Goal: Transaction & Acquisition: Download file/media

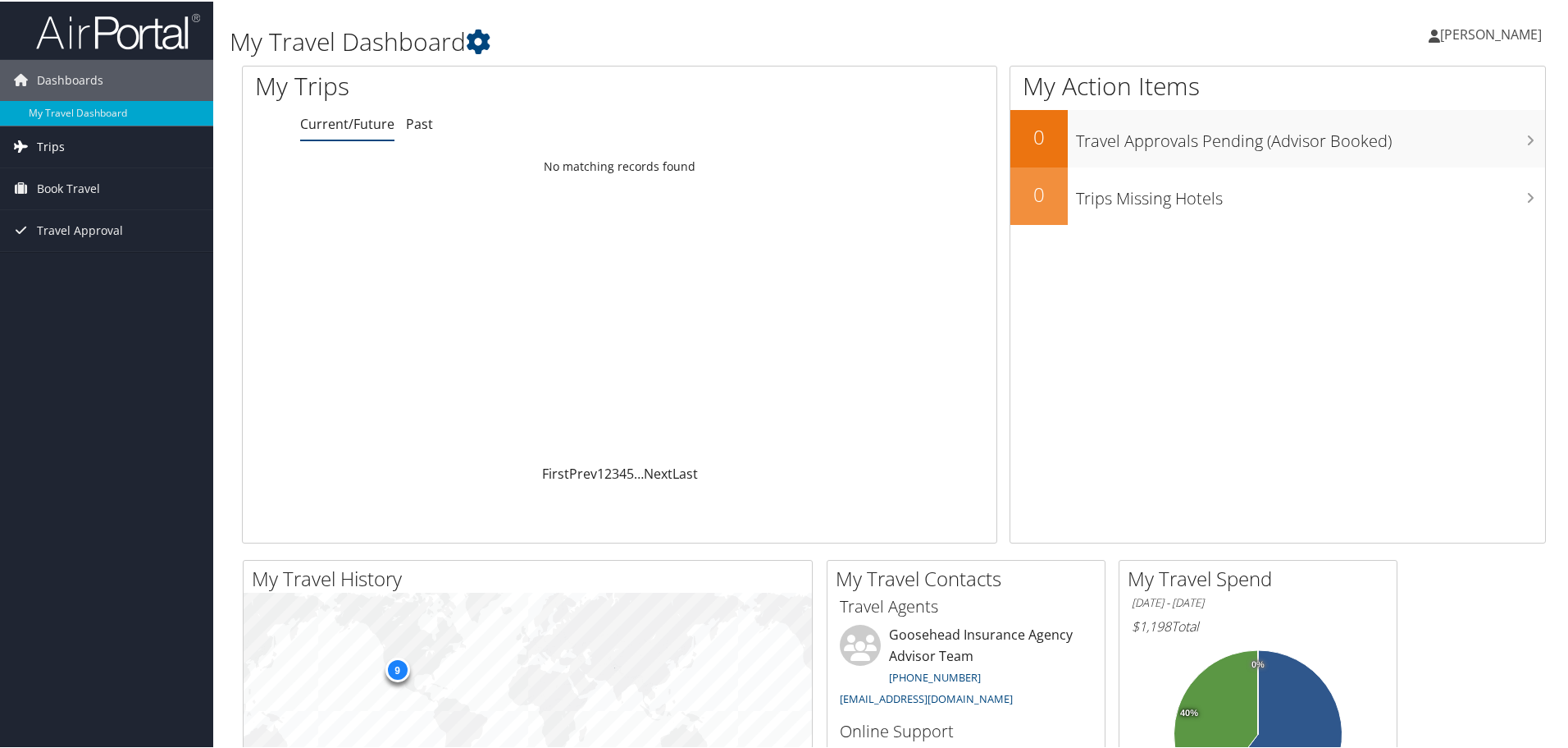
click at [89, 140] on link "Trips" at bounding box center [107, 145] width 214 height 41
click at [96, 192] on link "Past Trips" at bounding box center [107, 202] width 214 height 25
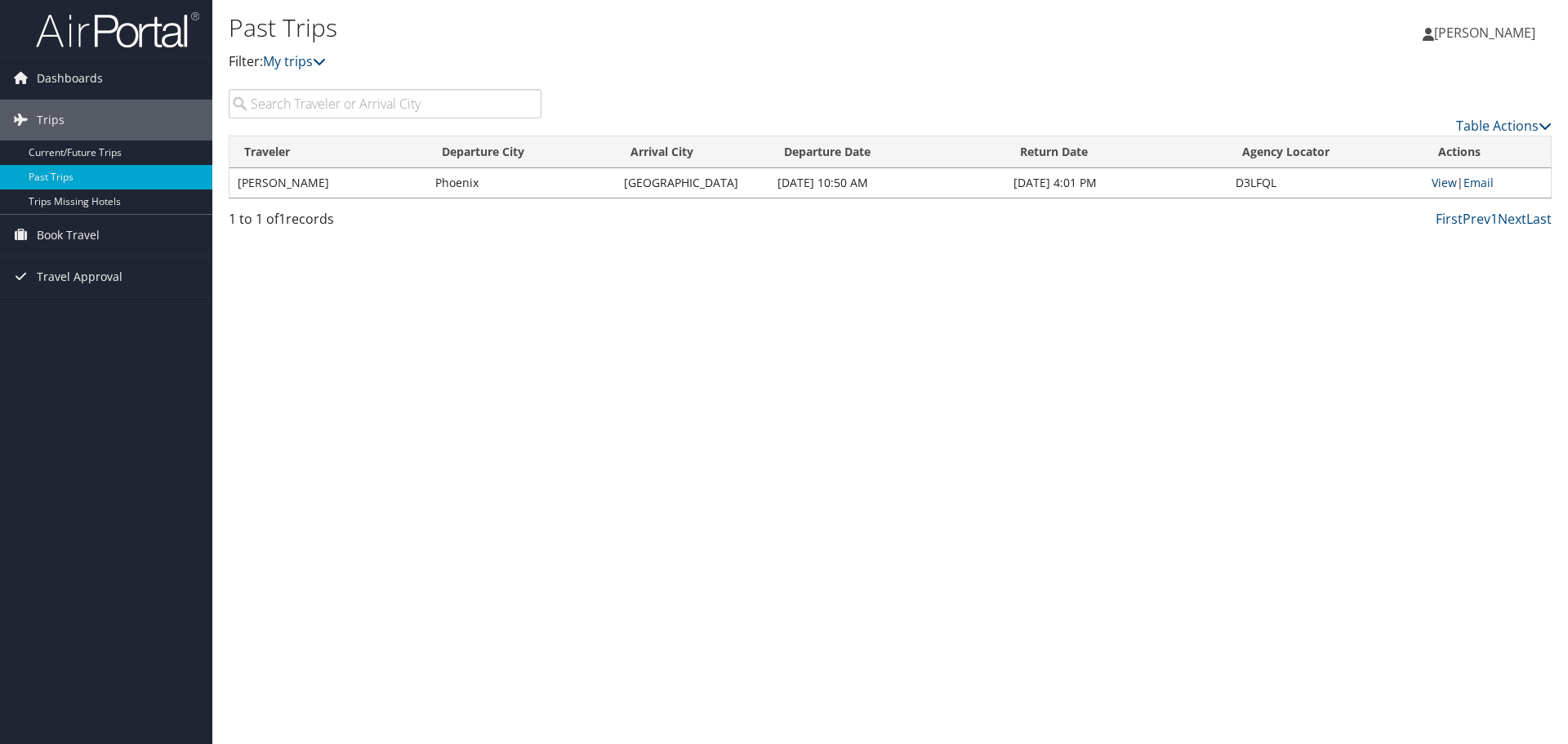
click at [1452, 183] on link "View" at bounding box center [1444, 182] width 25 height 15
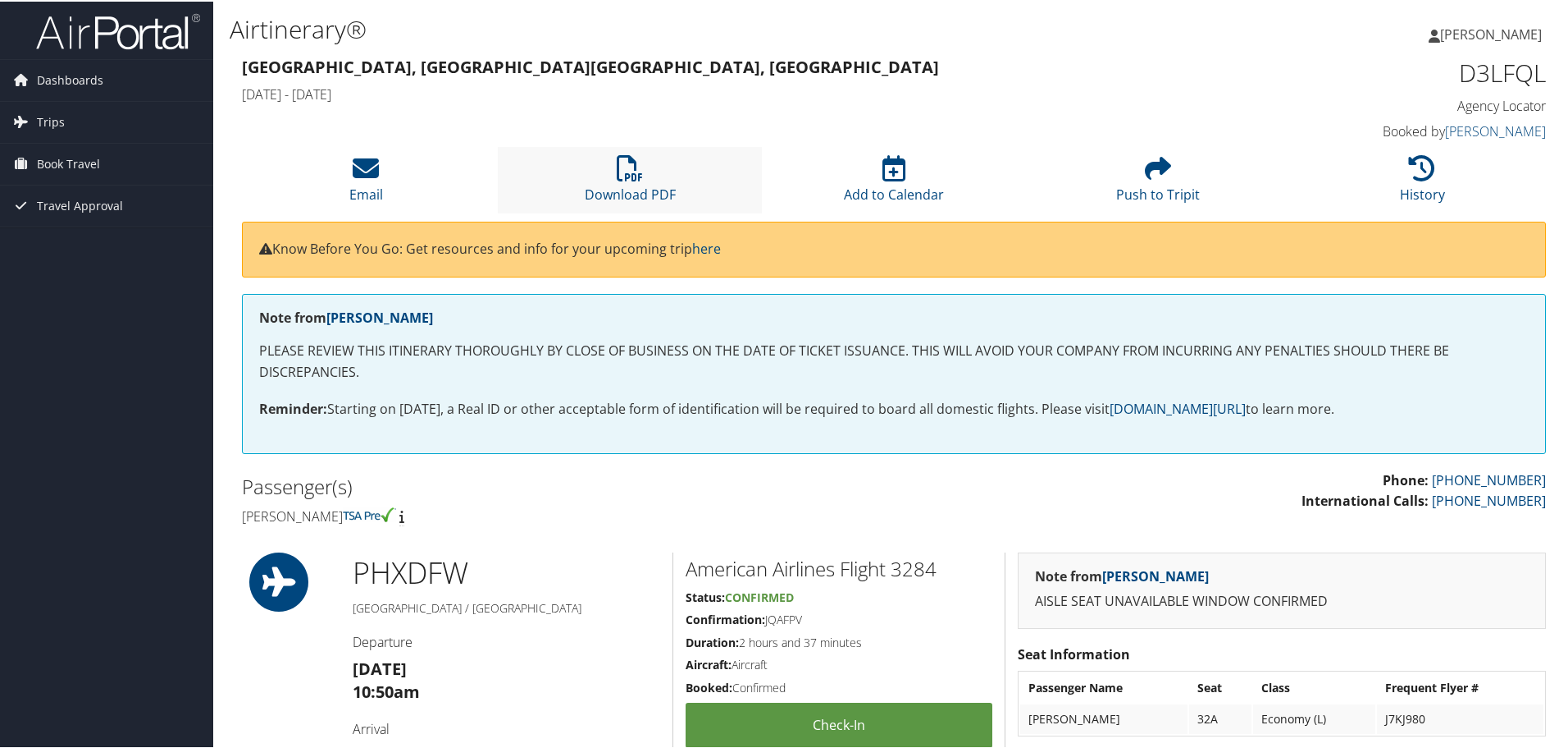
click at [659, 162] on li "Download PDF" at bounding box center [630, 178] width 264 height 66
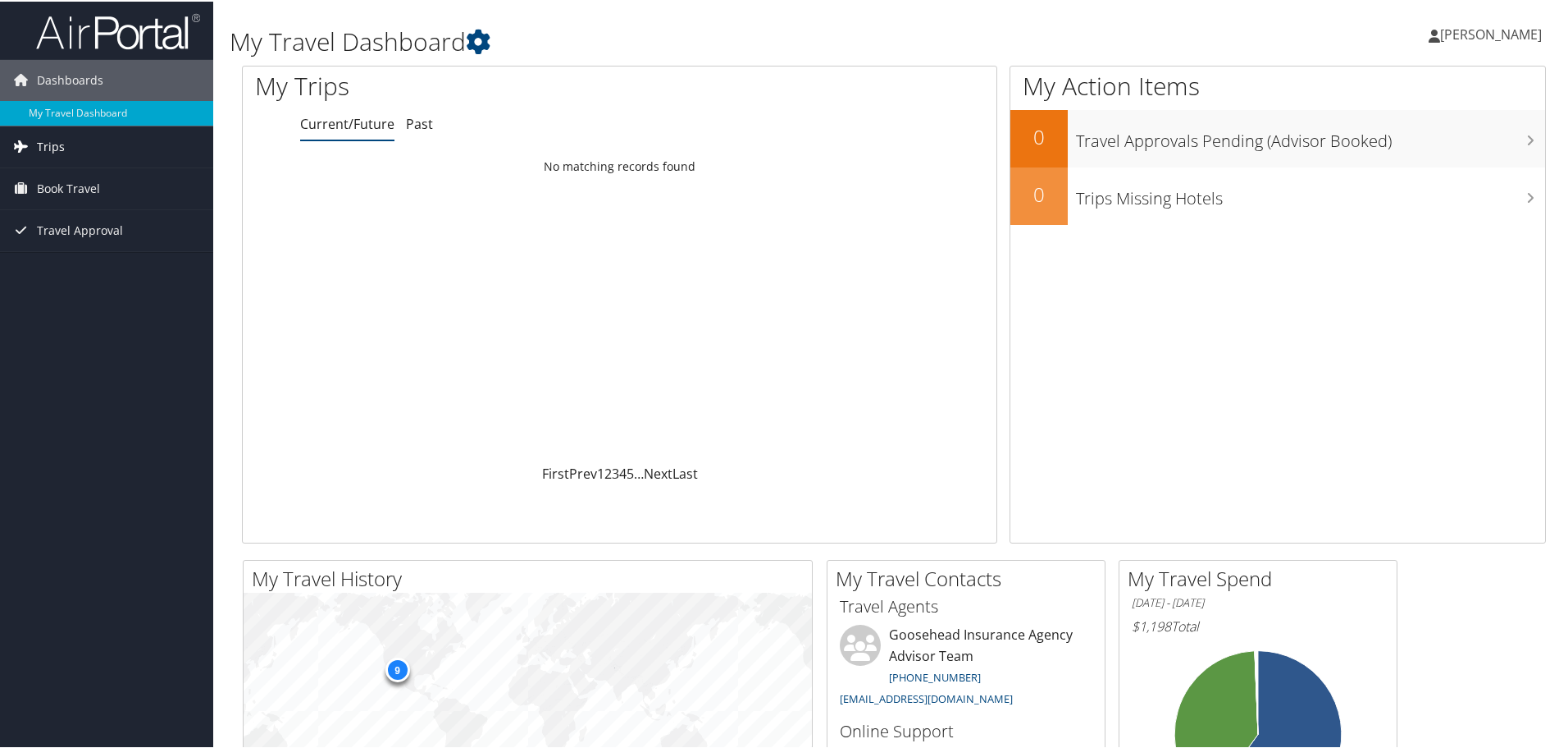
click at [68, 145] on link "Trips" at bounding box center [107, 145] width 214 height 41
click at [116, 205] on link "Past Trips" at bounding box center [107, 202] width 214 height 25
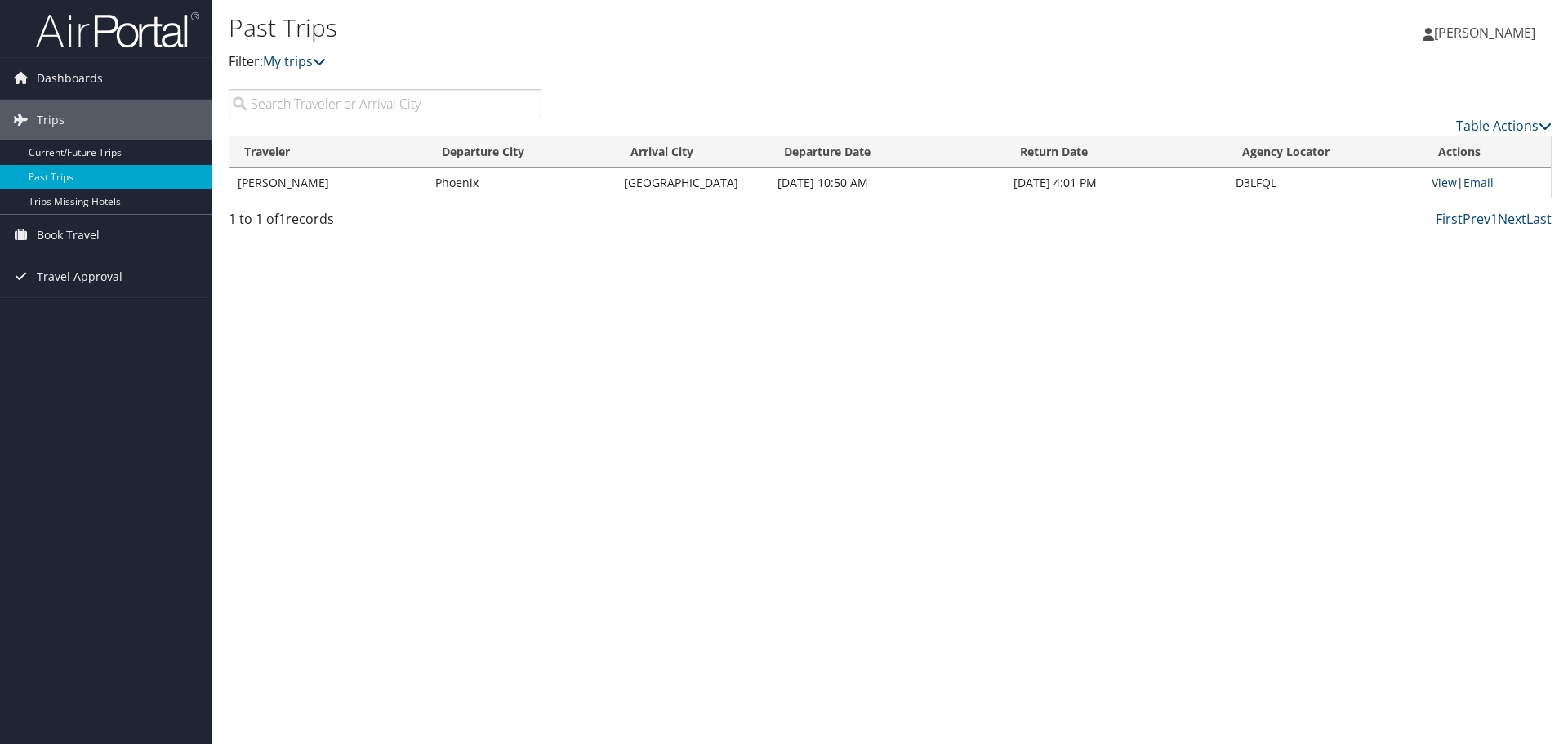
click at [1441, 186] on link "View" at bounding box center [1444, 182] width 25 height 15
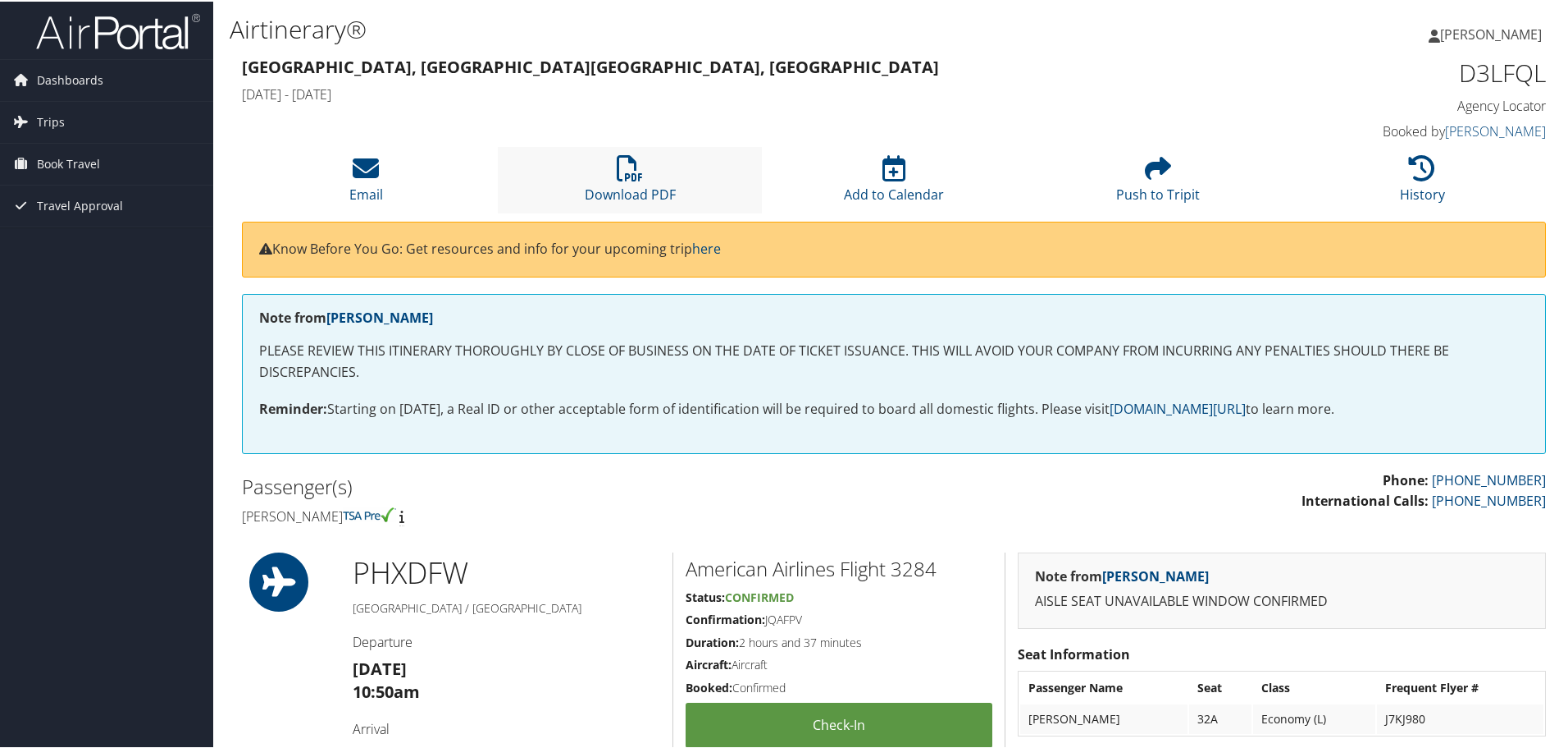
click at [698, 193] on li "Download PDF" at bounding box center [630, 178] width 264 height 66
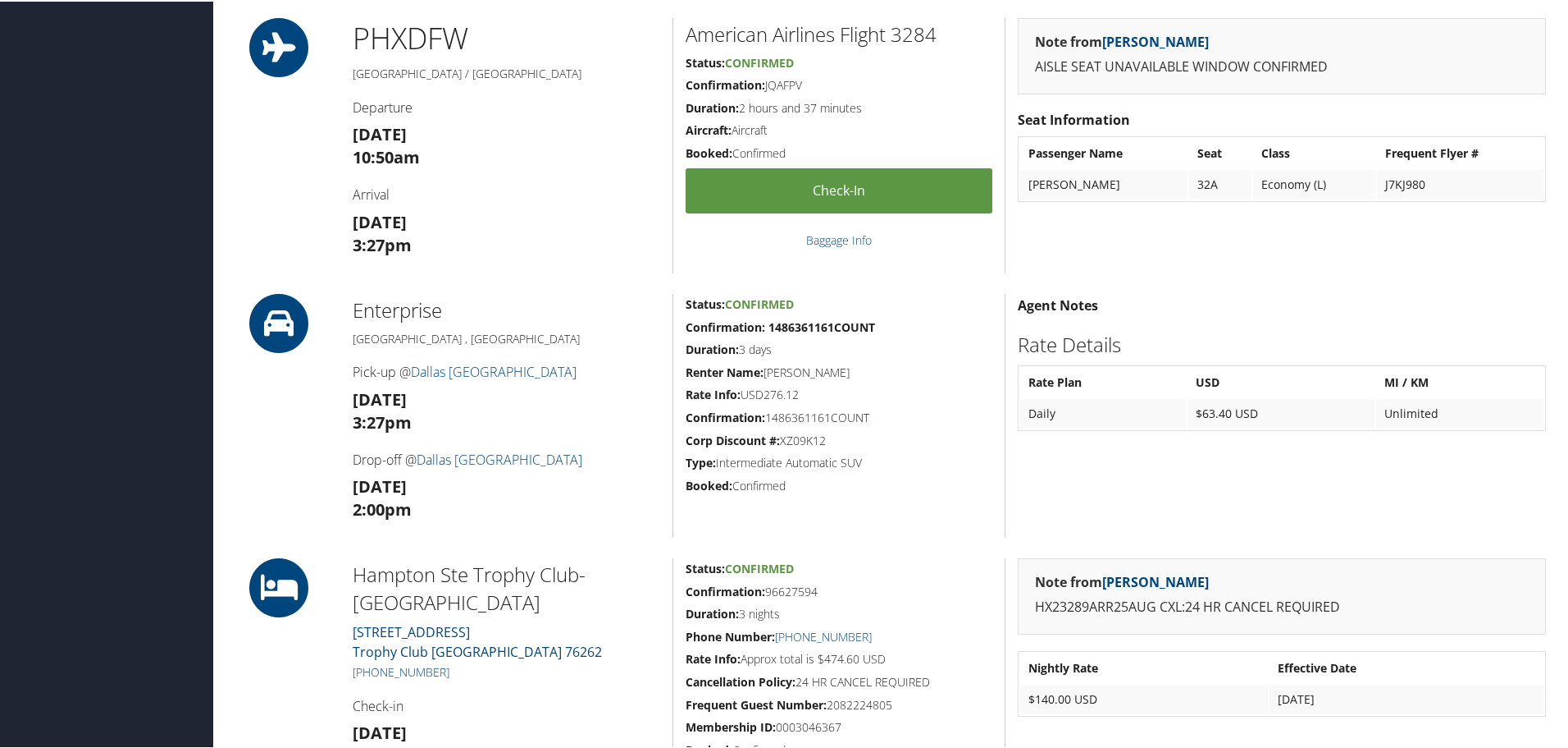
scroll to position [574, 0]
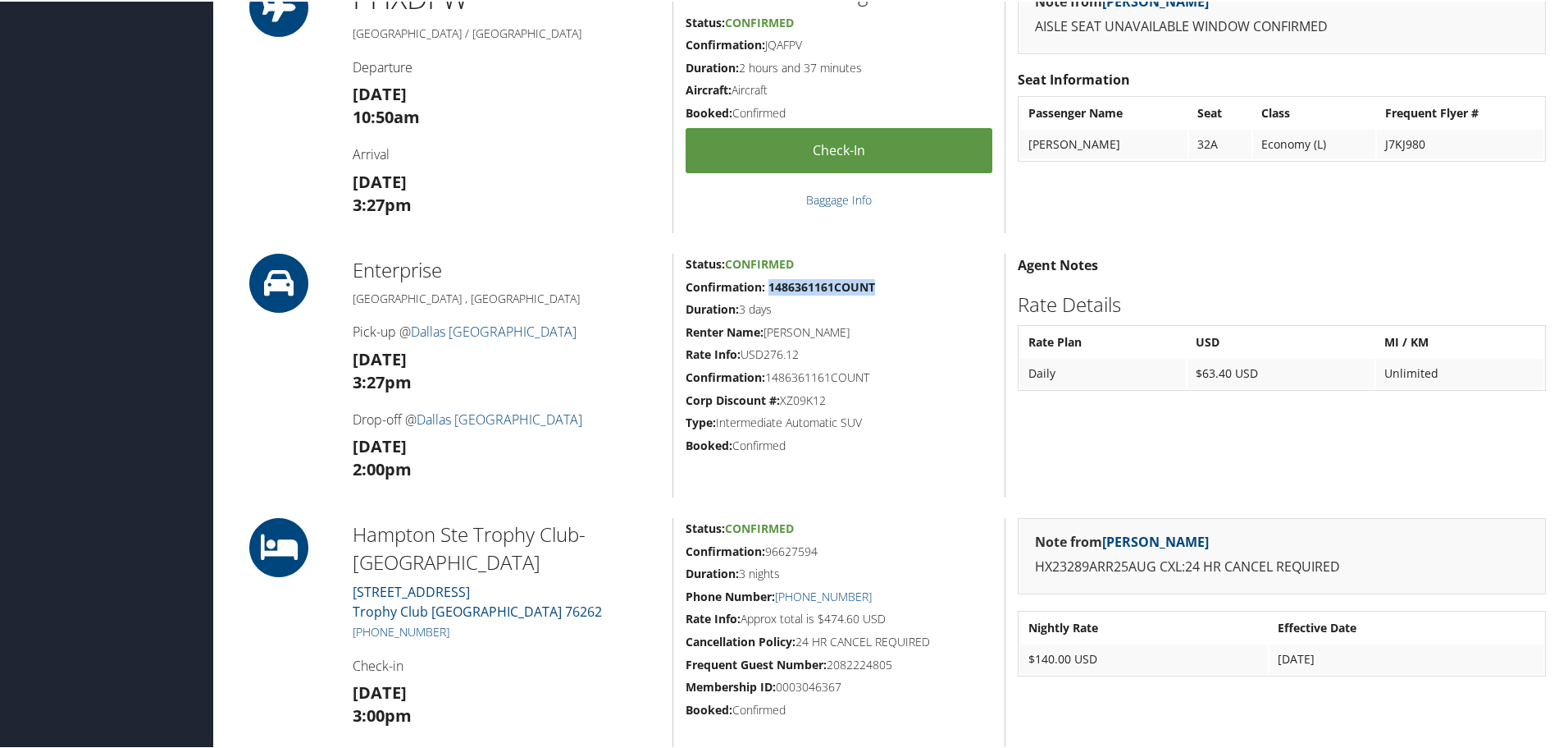
drag, startPoint x: 767, startPoint y: 281, endPoint x: 875, endPoint y: 290, distance: 108.4
click at [875, 290] on h5 "Confirmation: 1486361161COUNT" at bounding box center [839, 285] width 307 height 16
click at [850, 304] on h5 "Duration: 3 days" at bounding box center [839, 307] width 307 height 16
drag, startPoint x: 875, startPoint y: 286, endPoint x: 769, endPoint y: 287, distance: 106.0
click at [769, 287] on h5 "Confirmation: 1486361161COUNT" at bounding box center [839, 285] width 307 height 16
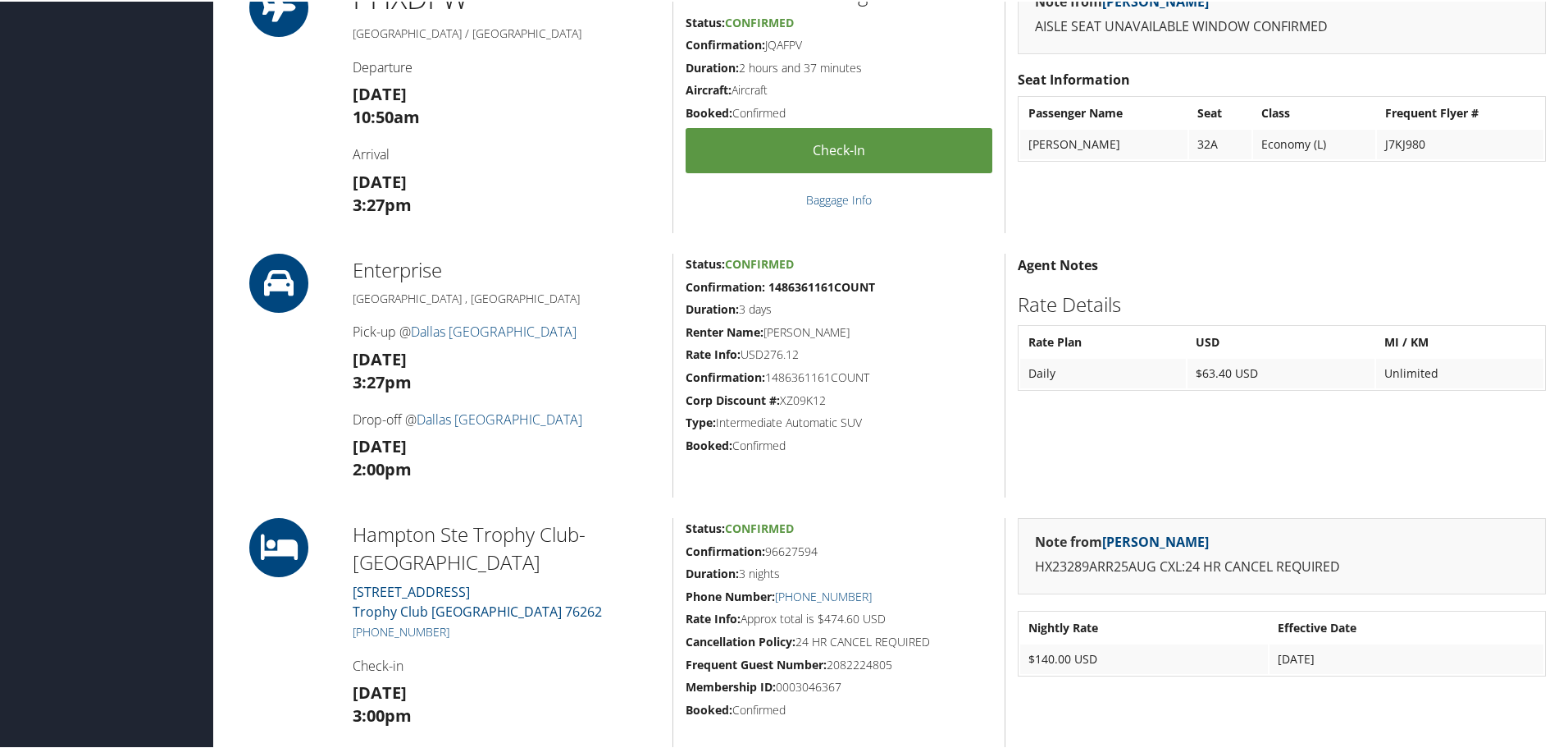
click at [776, 297] on div "Status: Confirmed Confirmation: 1486361161COUNT Duration: 3 days Renter Name: […" at bounding box center [838, 373] width 332 height 243
click at [770, 288] on strong "Confirmation: 1486361161COUNT" at bounding box center [781, 285] width 190 height 15
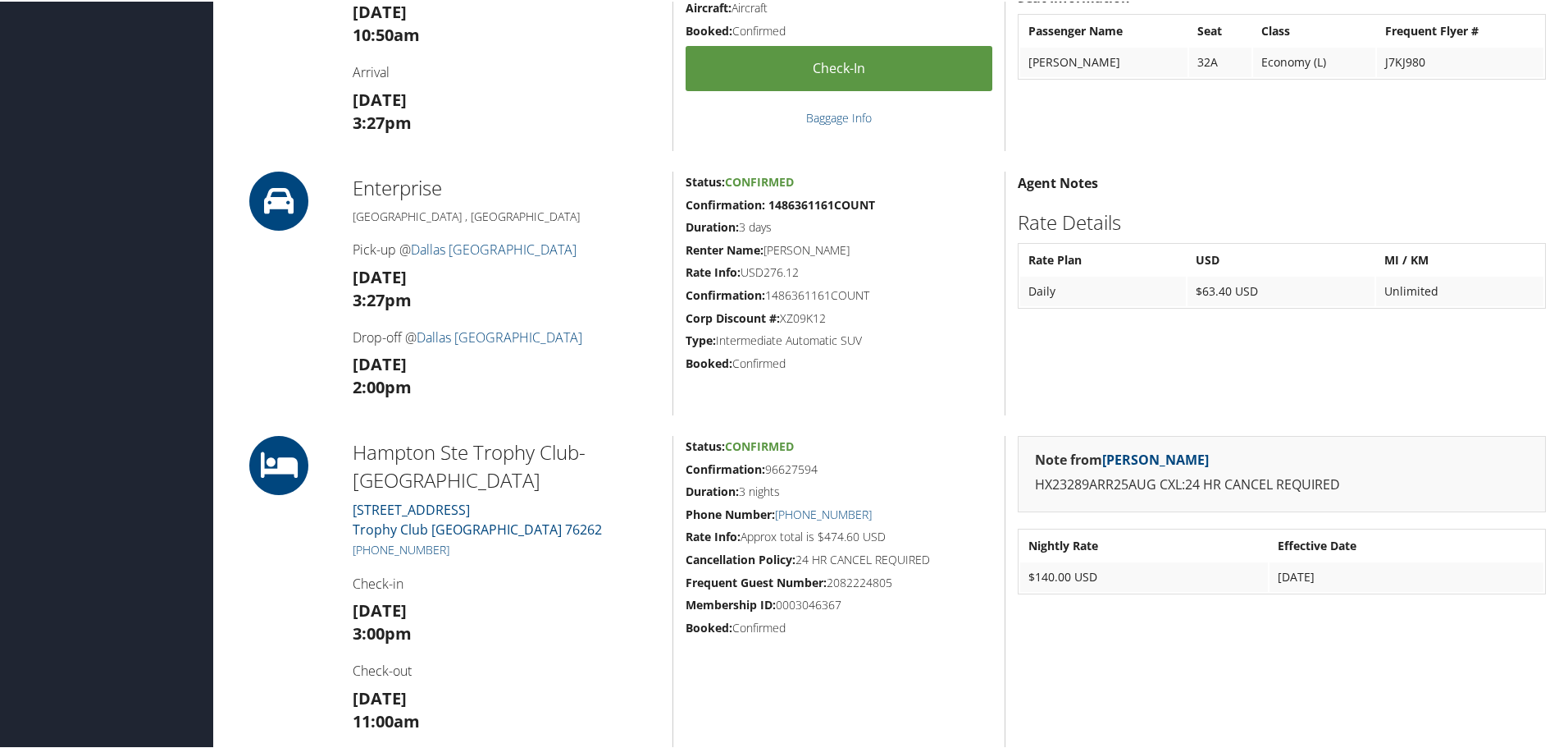
scroll to position [739, 0]
